Goal: Information Seeking & Learning: Learn about a topic

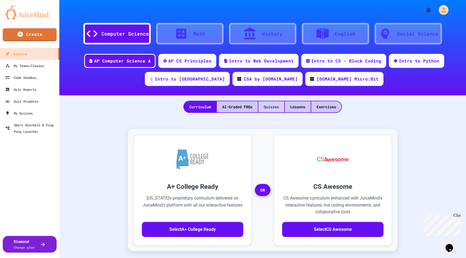
click at [267, 109] on div "Quizzes" at bounding box center [271, 106] width 26 height 11
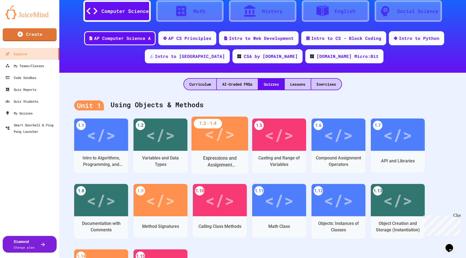
scroll to position [23, 0]
